Goal: Find specific page/section: Find specific page/section

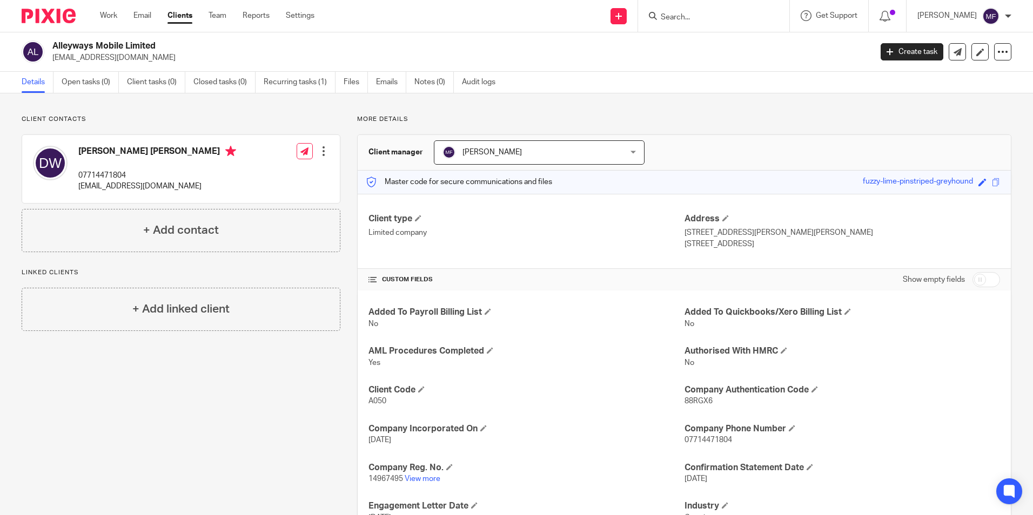
click at [716, 21] on input "Search" at bounding box center [708, 18] width 97 height 10
drag, startPoint x: 716, startPoint y: 15, endPoint x: 666, endPoint y: 15, distance: 50.2
click at [666, 15] on div "hancock Hancock , Jonathan Daniel Ross Jonathan < jdr. hancock @gmail.com >" at bounding box center [713, 16] width 151 height 32
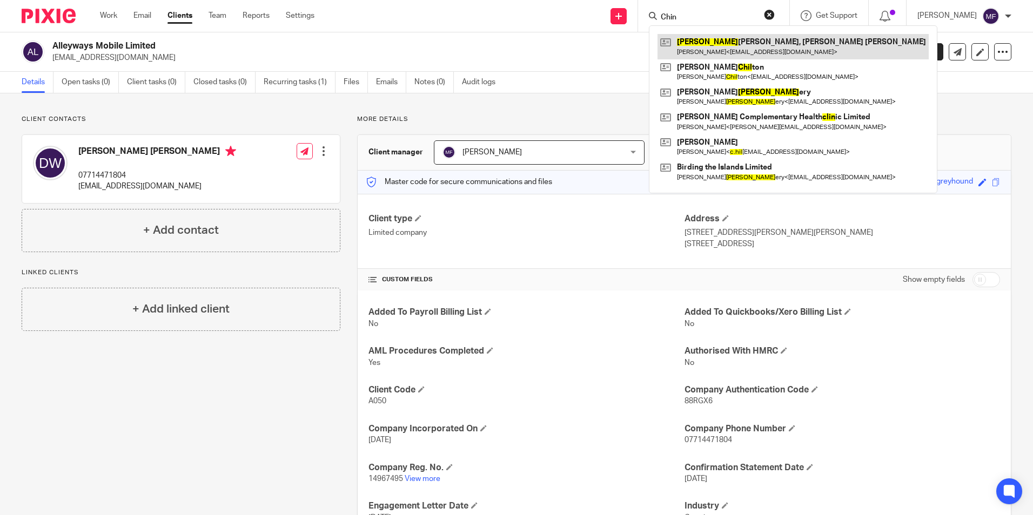
type input "Chin"
click at [756, 44] on link at bounding box center [792, 46] width 271 height 25
click at [746, 50] on link at bounding box center [792, 46] width 271 height 25
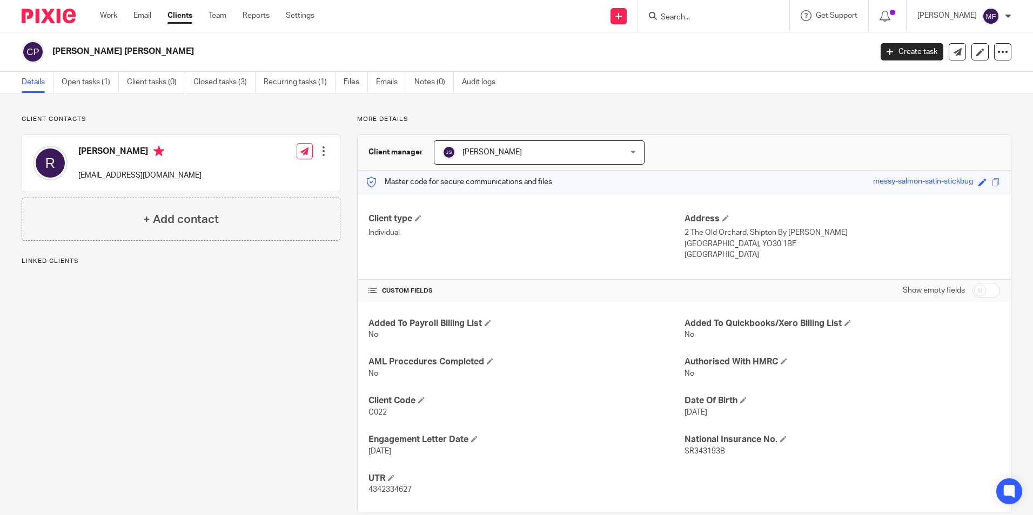
click at [621, 151] on div "John Suddaby John Suddaby" at bounding box center [539, 152] width 211 height 24
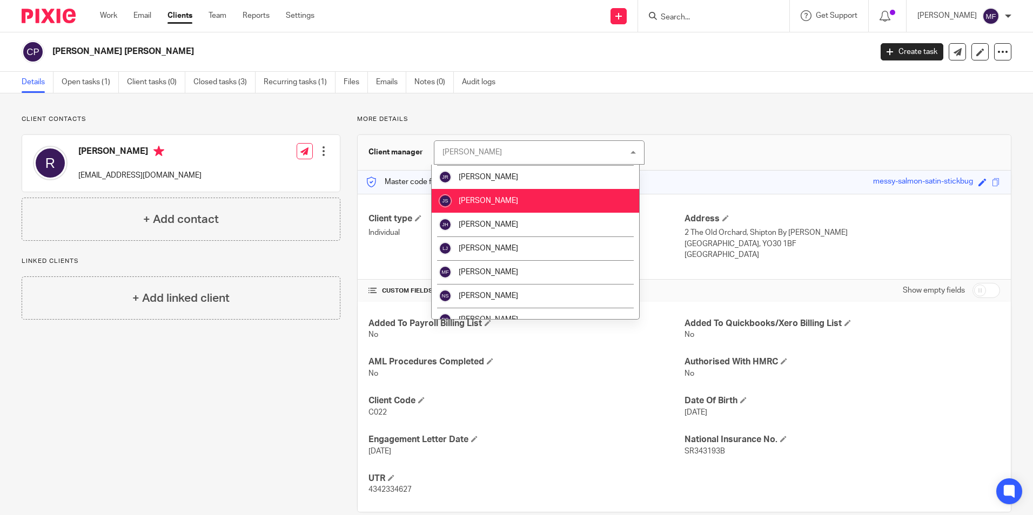
scroll to position [46, 0]
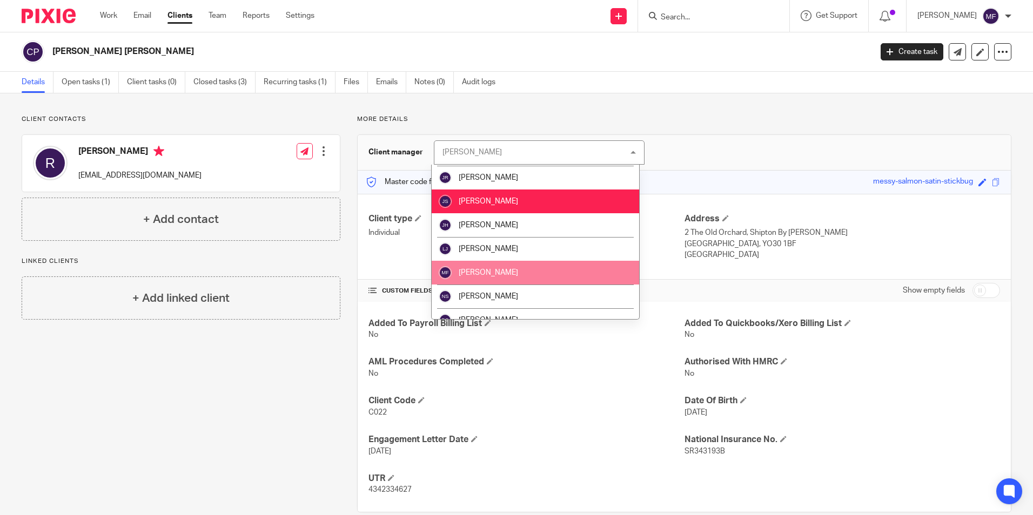
click at [494, 270] on span "[PERSON_NAME]" at bounding box center [488, 273] width 59 height 8
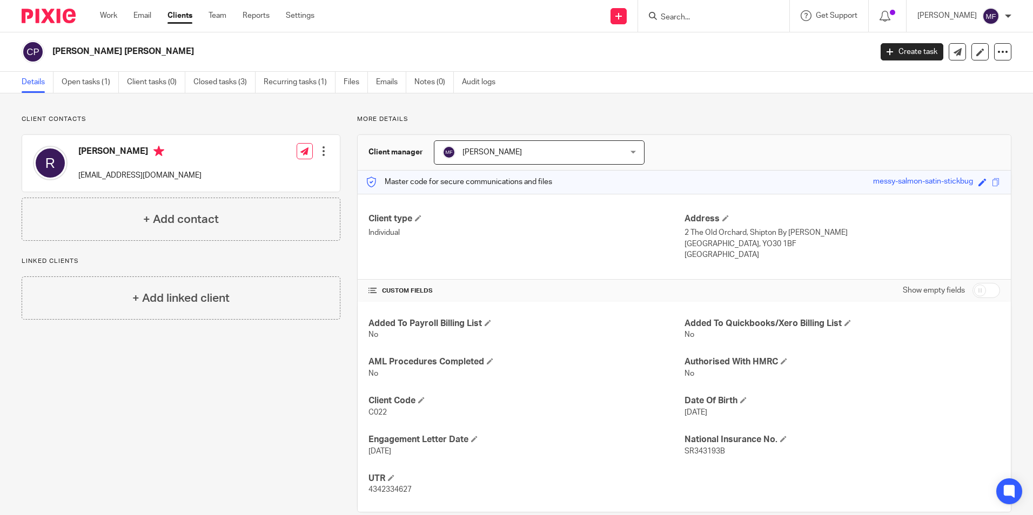
click at [698, 14] on input "Search" at bounding box center [708, 18] width 97 height 10
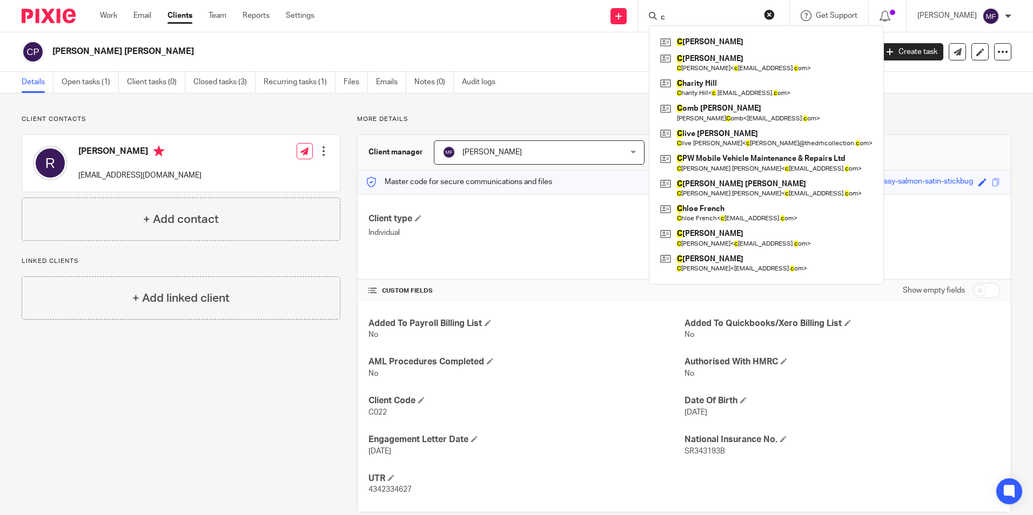
type input "ch"
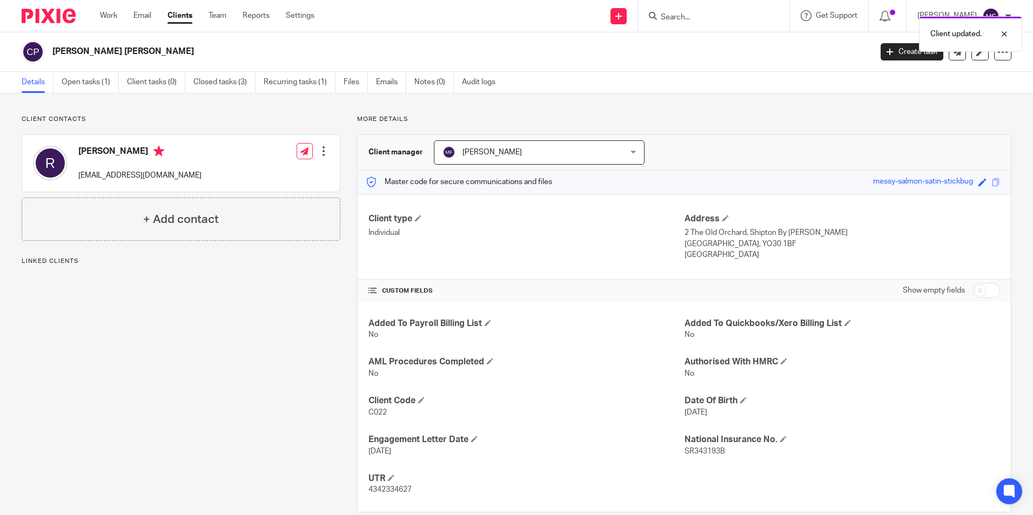
click at [696, 22] on div "Client updated." at bounding box center [769, 31] width 506 height 41
click at [704, 17] on div "Client updated." at bounding box center [769, 31] width 506 height 41
click at [692, 20] on input "Search" at bounding box center [708, 18] width 97 height 10
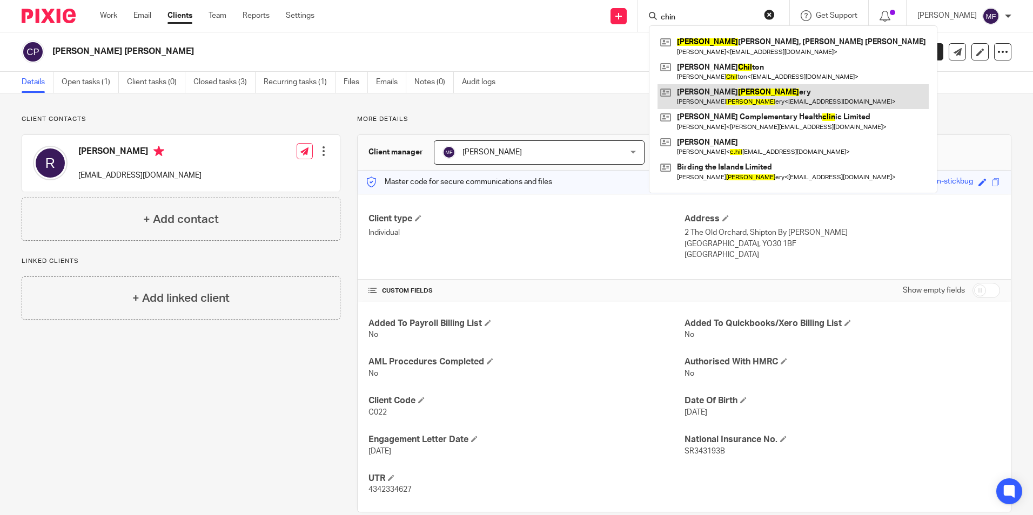
type input "chin"
click at [725, 94] on link at bounding box center [792, 96] width 271 height 25
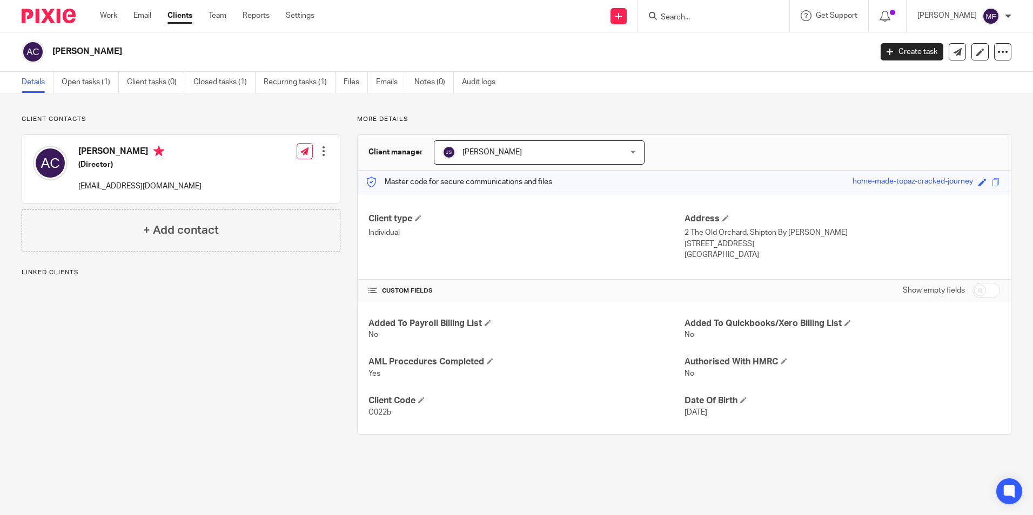
click at [604, 157] on div "John Suddaby John Suddaby" at bounding box center [539, 152] width 211 height 24
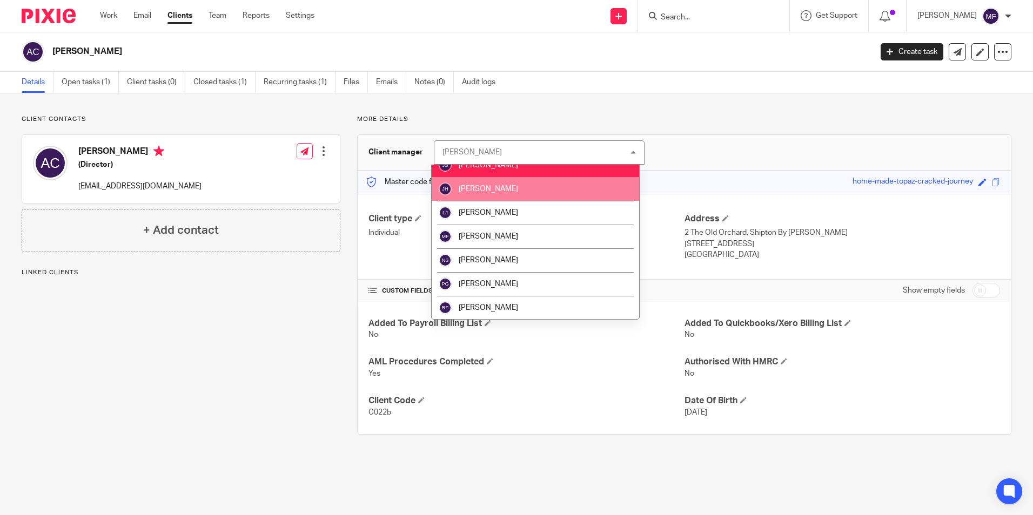
scroll to position [108, 0]
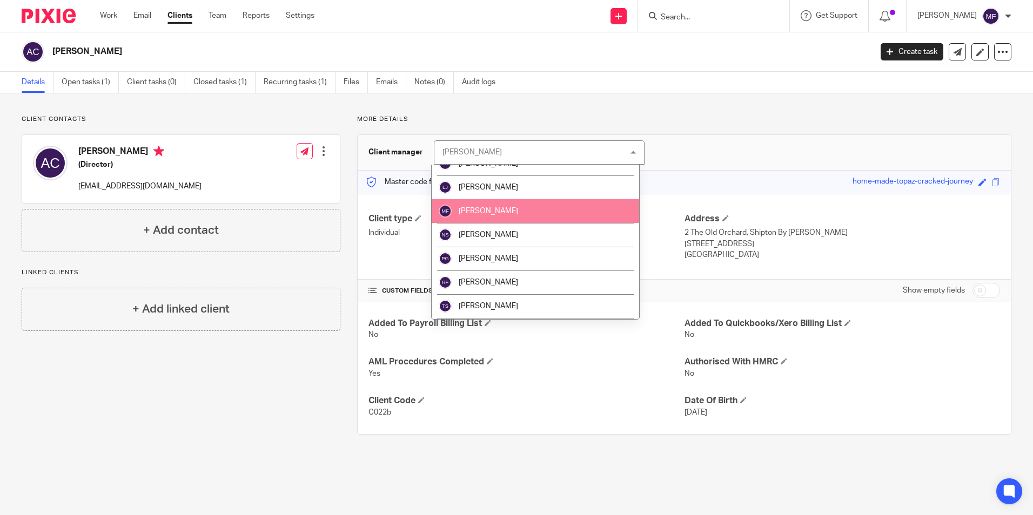
click at [514, 208] on li "[PERSON_NAME]" at bounding box center [535, 211] width 207 height 24
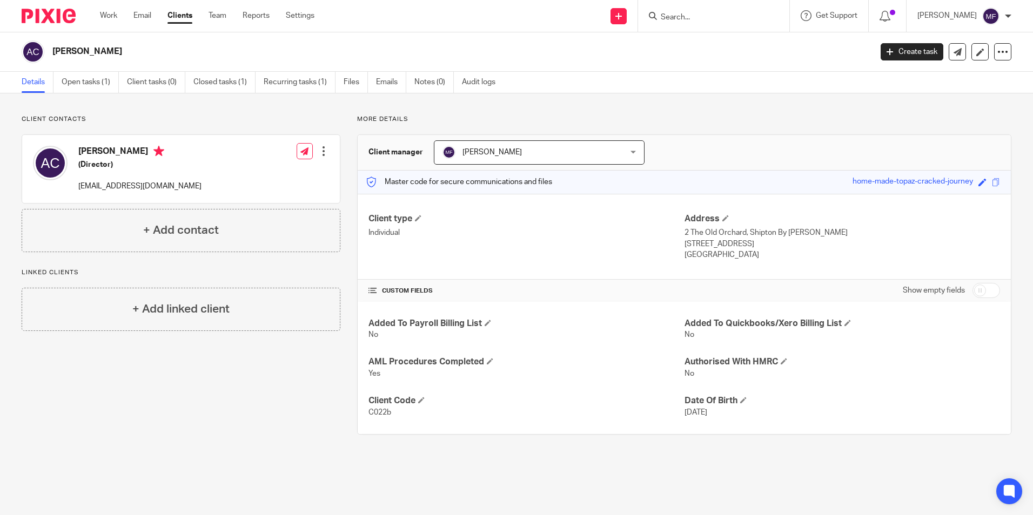
click at [718, 12] on form at bounding box center [717, 16] width 115 height 14
click at [718, 13] on input "Search" at bounding box center [708, 18] width 97 height 10
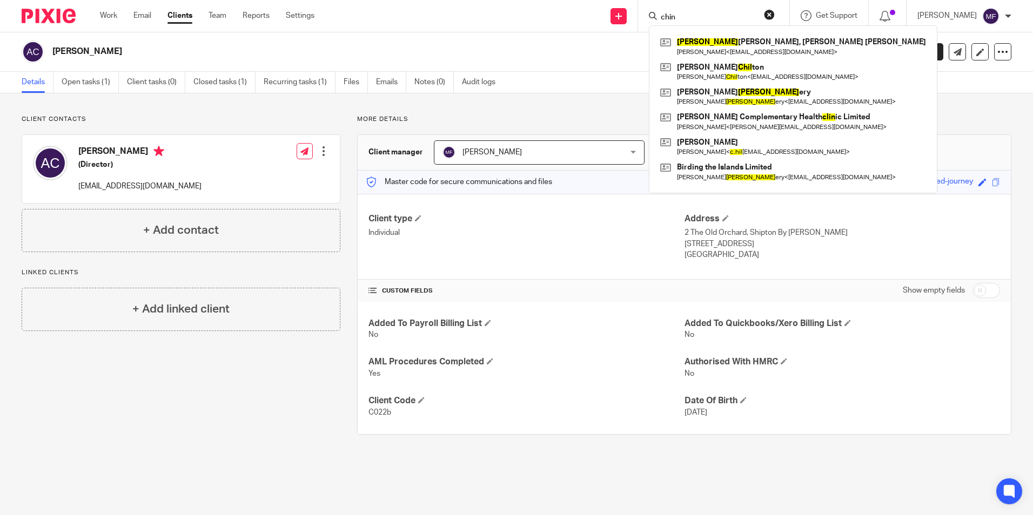
type input "chin"
click at [709, 15] on input "chin" at bounding box center [708, 18] width 97 height 10
click at [729, 173] on link at bounding box center [792, 171] width 271 height 25
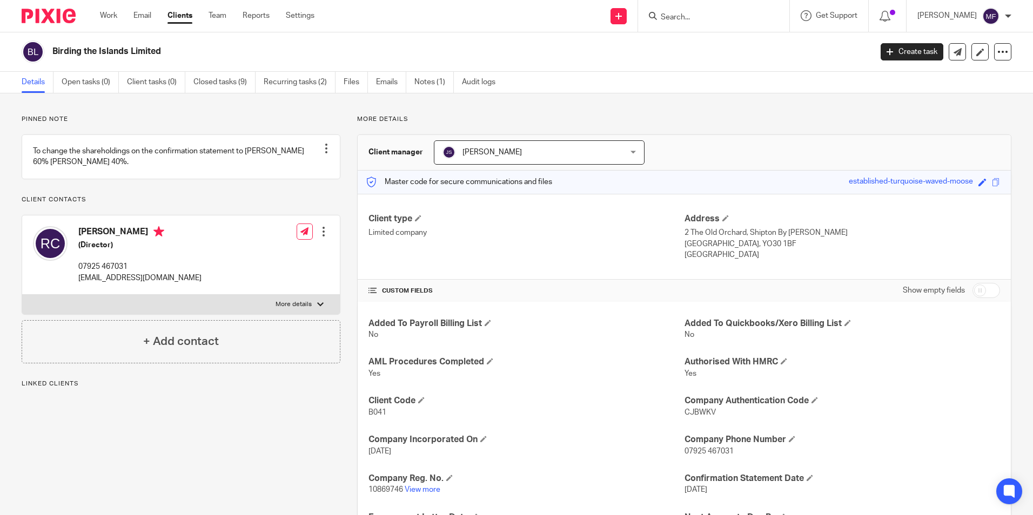
click at [634, 154] on div "[PERSON_NAME] [PERSON_NAME]" at bounding box center [539, 152] width 211 height 24
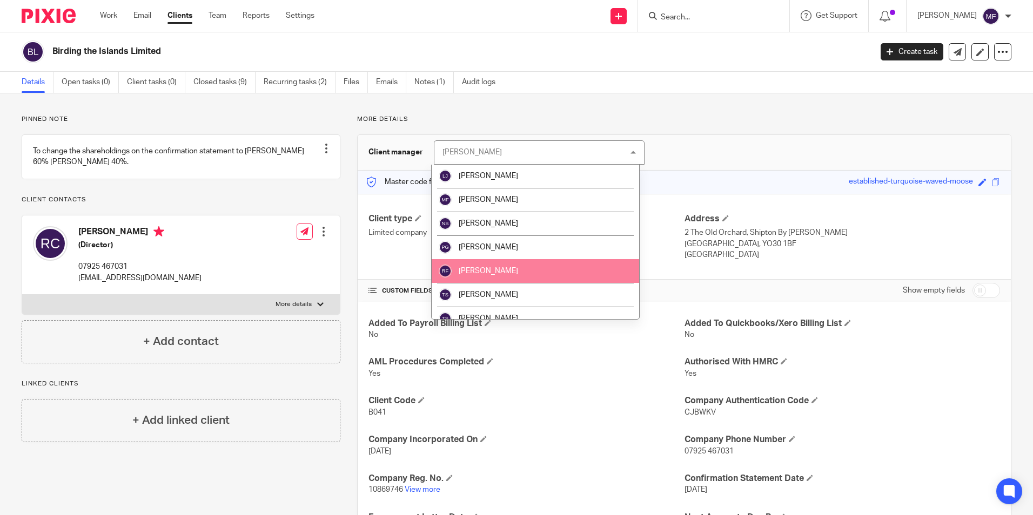
scroll to position [100, 0]
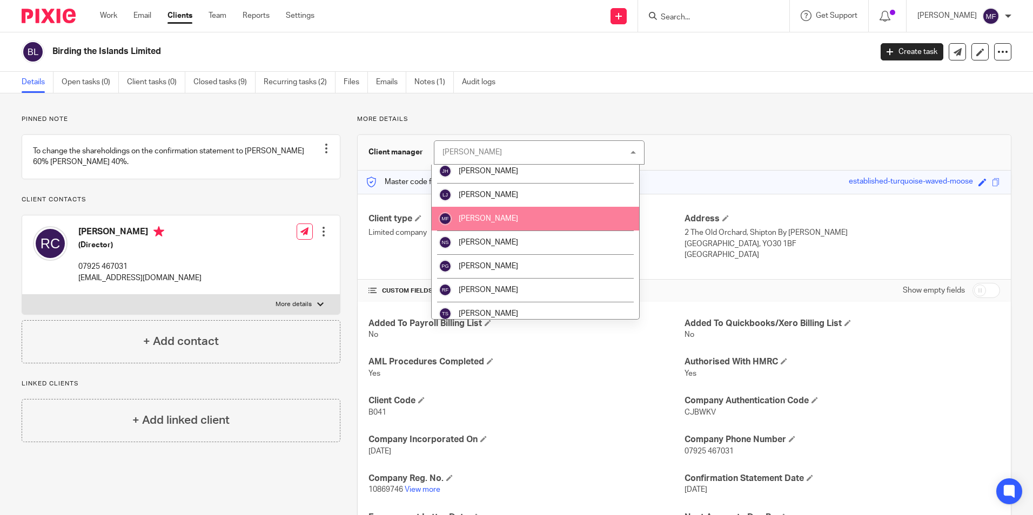
click at [497, 219] on li "[PERSON_NAME]" at bounding box center [535, 219] width 207 height 24
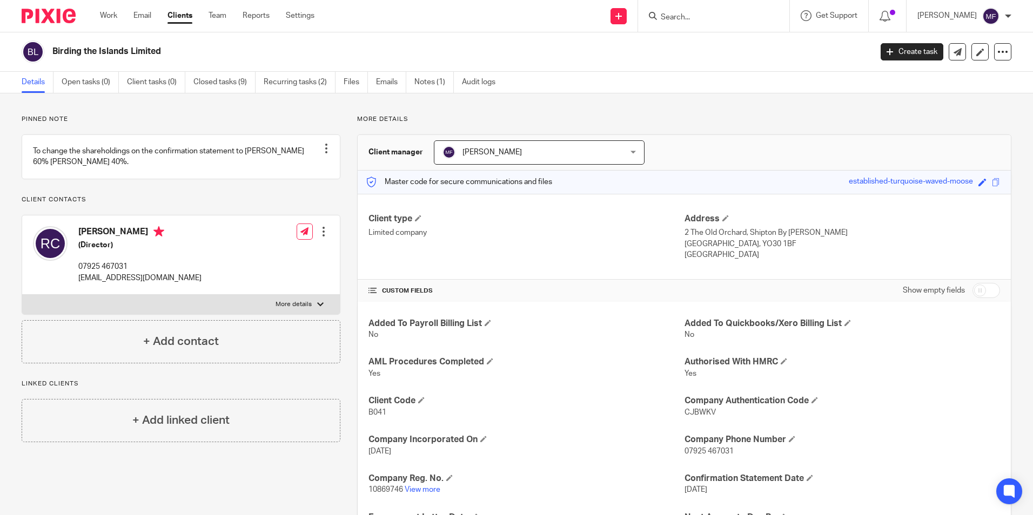
click at [784, 91] on div "Details Open tasks (0) Client tasks (0) Closed tasks (9) Recurring tasks (2) Fi…" at bounding box center [516, 83] width 1033 height 22
click at [702, 20] on input "Search" at bounding box center [708, 18] width 97 height 10
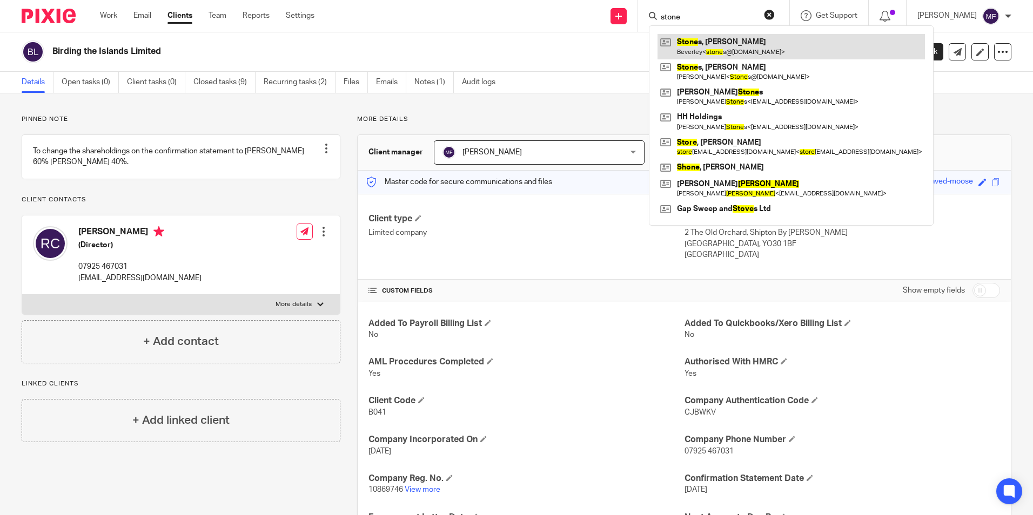
type input "stone"
click at [739, 42] on link at bounding box center [790, 46] width 267 height 25
